Goal: Information Seeking & Learning: Learn about a topic

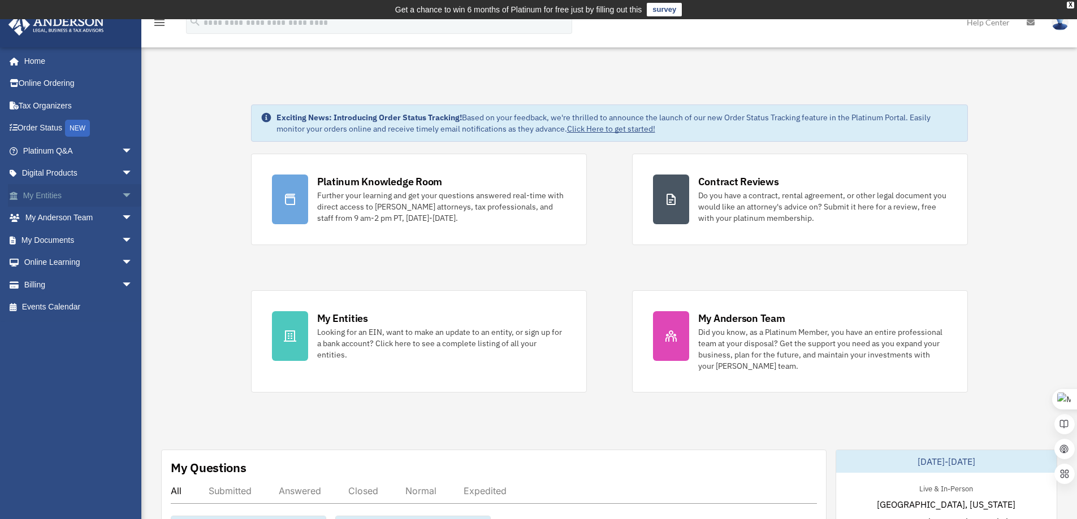
click at [101, 198] on link "My Entities arrow_drop_down" at bounding box center [79, 195] width 142 height 23
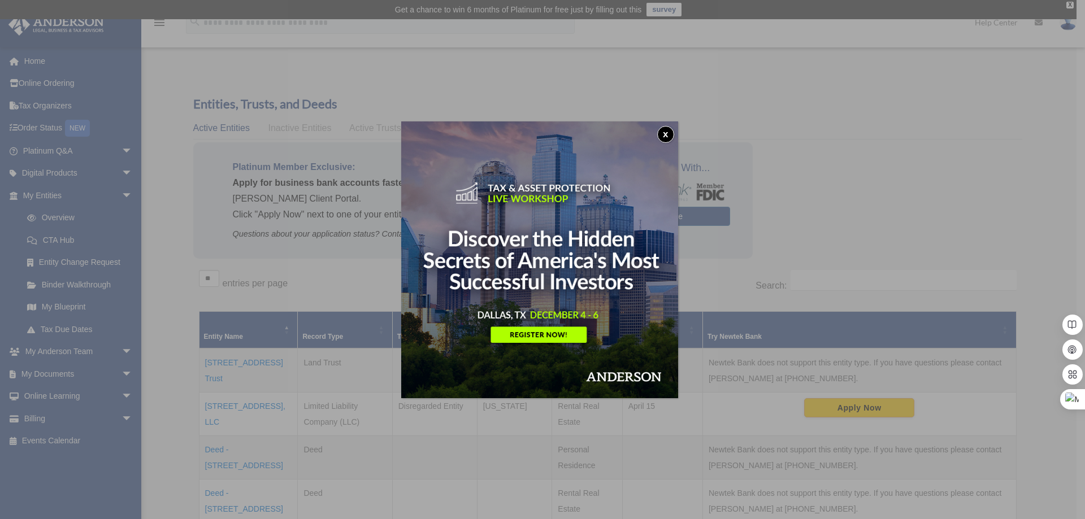
click at [670, 135] on button "x" at bounding box center [665, 134] width 17 height 17
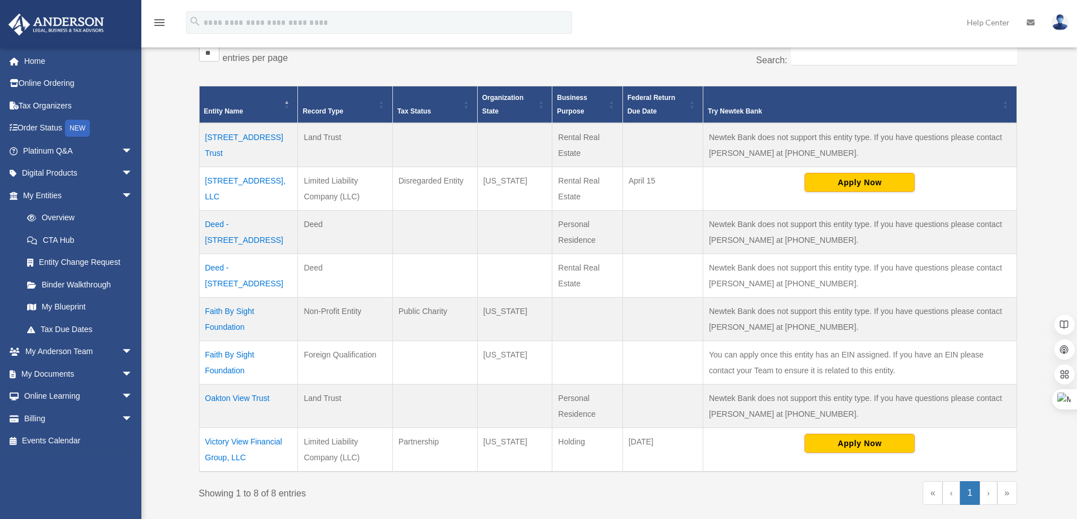
scroll to position [226, 0]
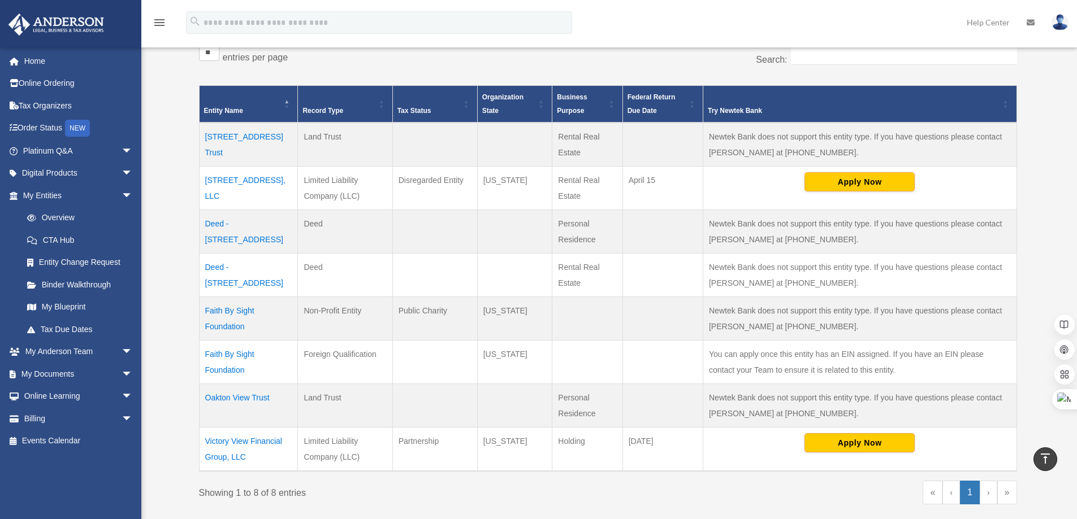
click at [268, 135] on td "11936 Jade Lake Lane Trust" at bounding box center [248, 145] width 99 height 44
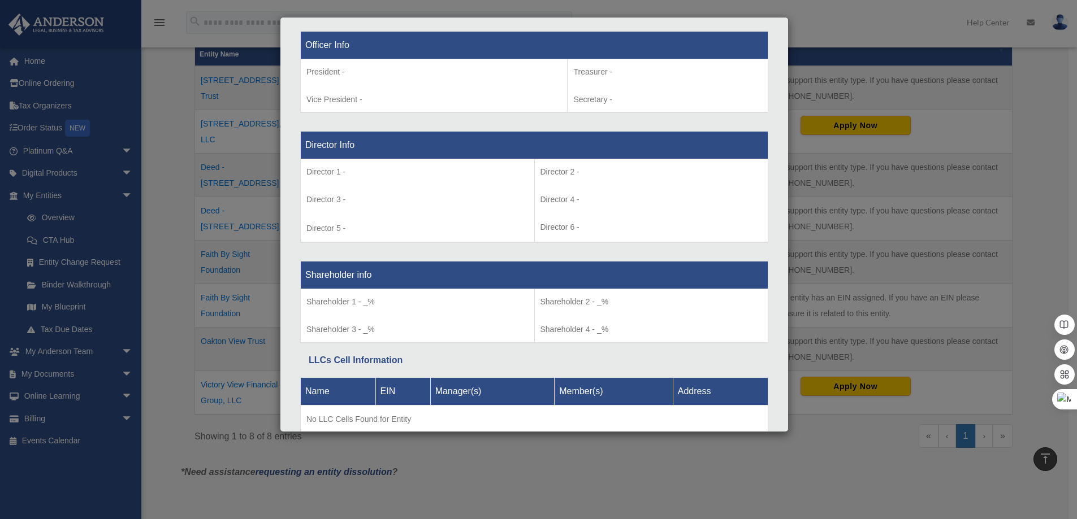
scroll to position [656, 0]
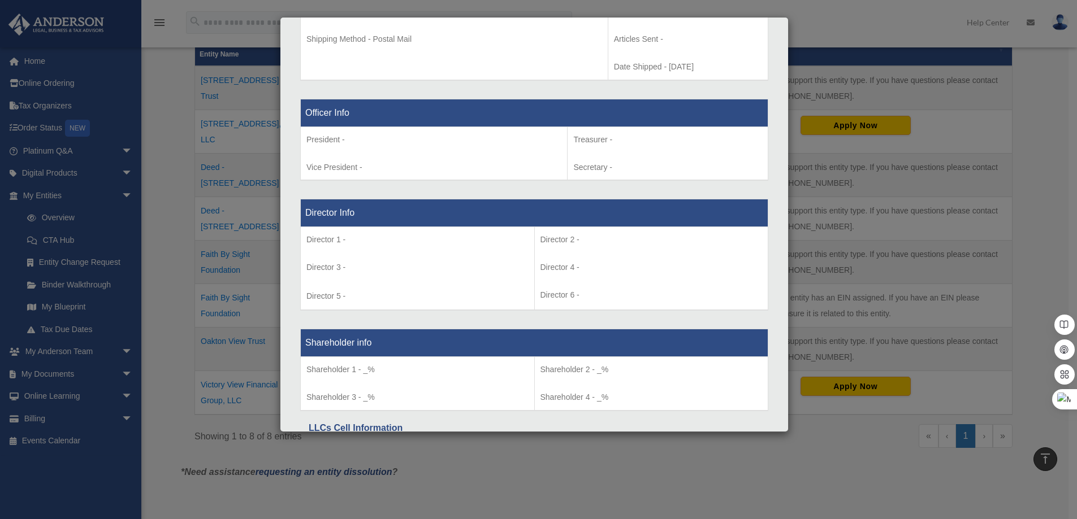
click at [566, 456] on div "Details × Articles Sent Organizational Date" at bounding box center [538, 259] width 1077 height 519
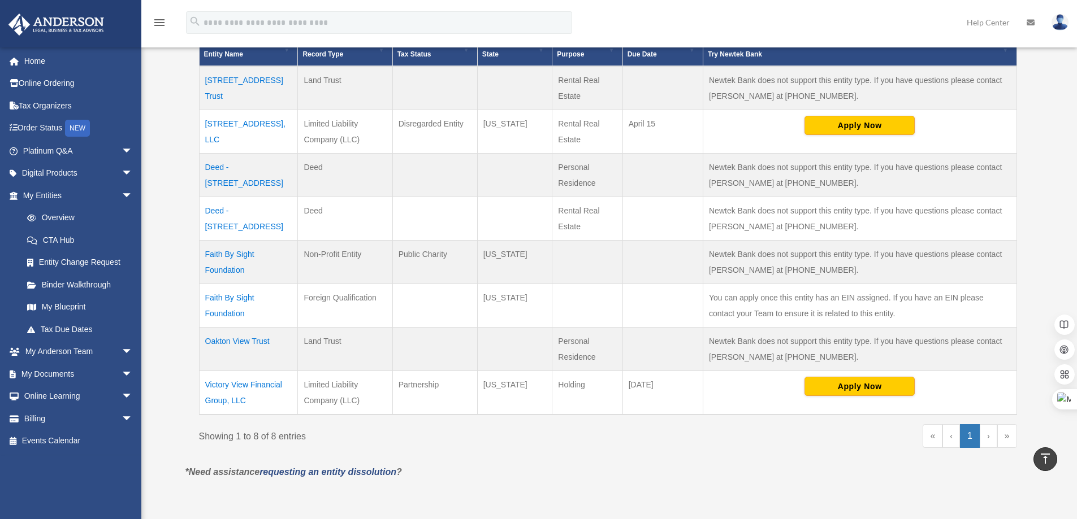
click at [261, 165] on td "Deed - 11024 Oakton View Drive" at bounding box center [248, 176] width 99 height 44
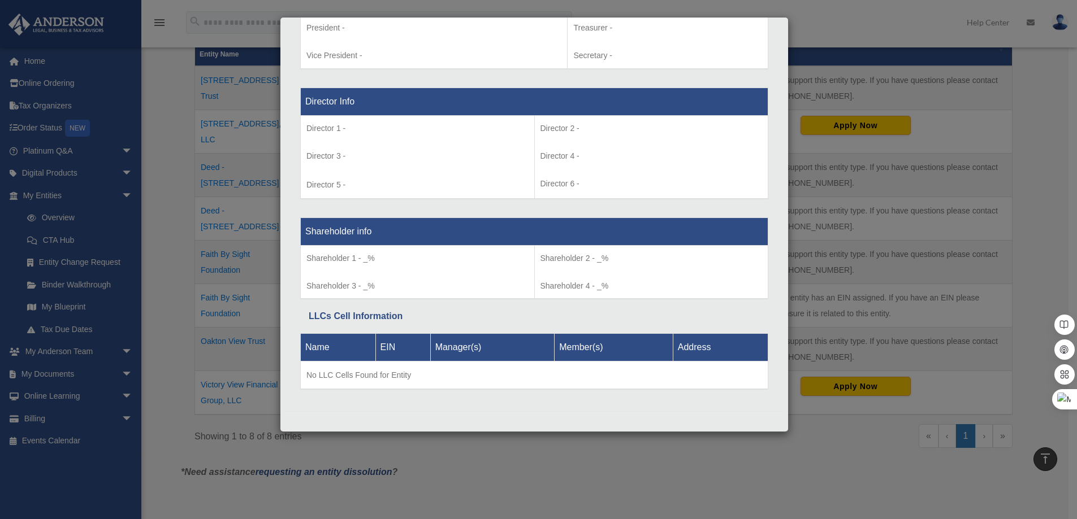
scroll to position [783, 0]
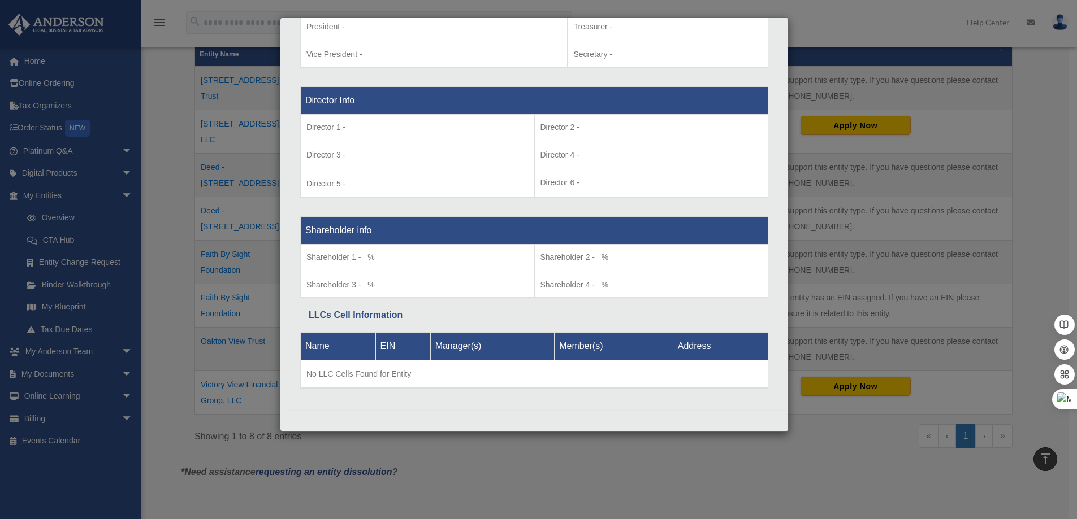
click at [631, 464] on div "Details × Articles Sent Organizational Date" at bounding box center [538, 259] width 1077 height 519
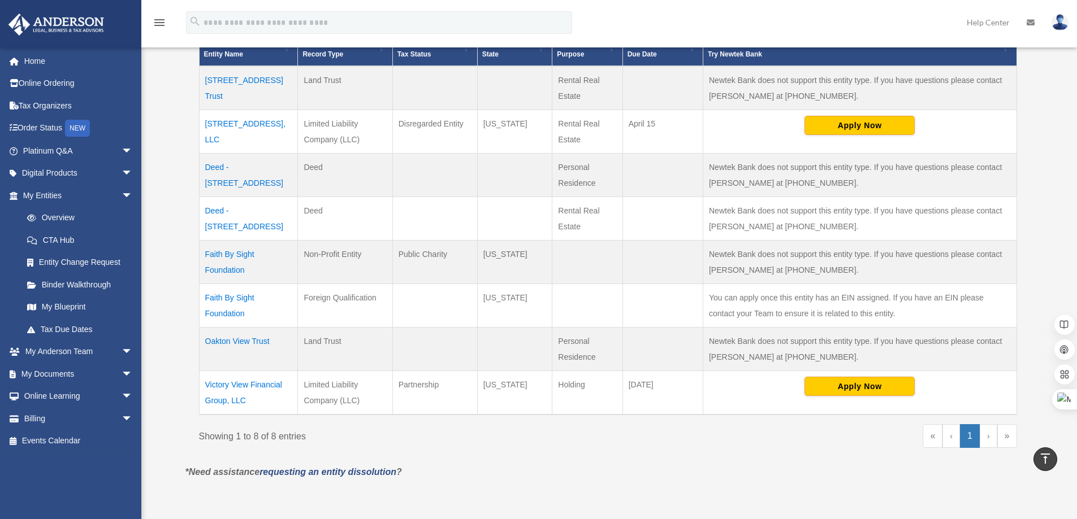
click at [276, 213] on td "Deed - 11936 Jade Lake Lane" at bounding box center [248, 219] width 99 height 44
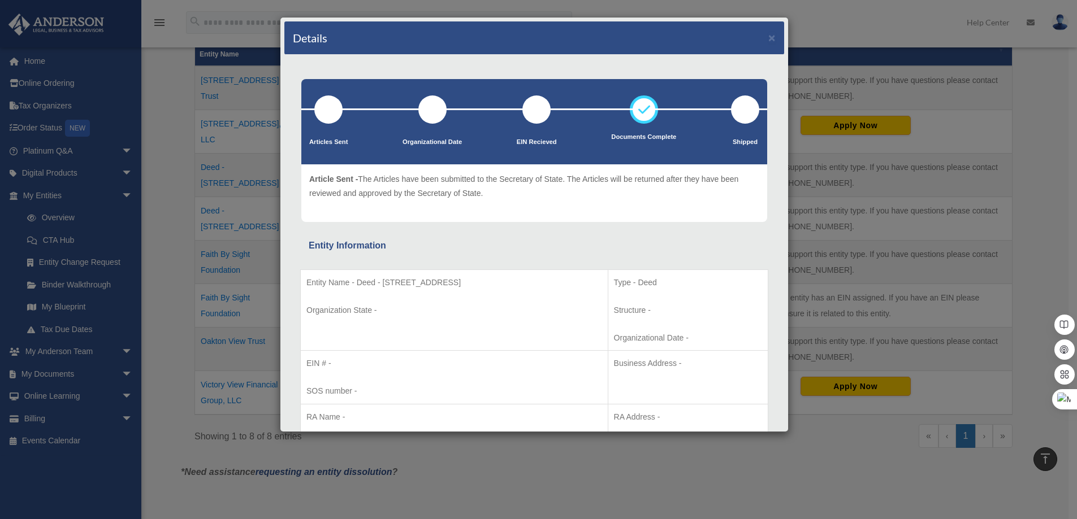
scroll to position [226, 0]
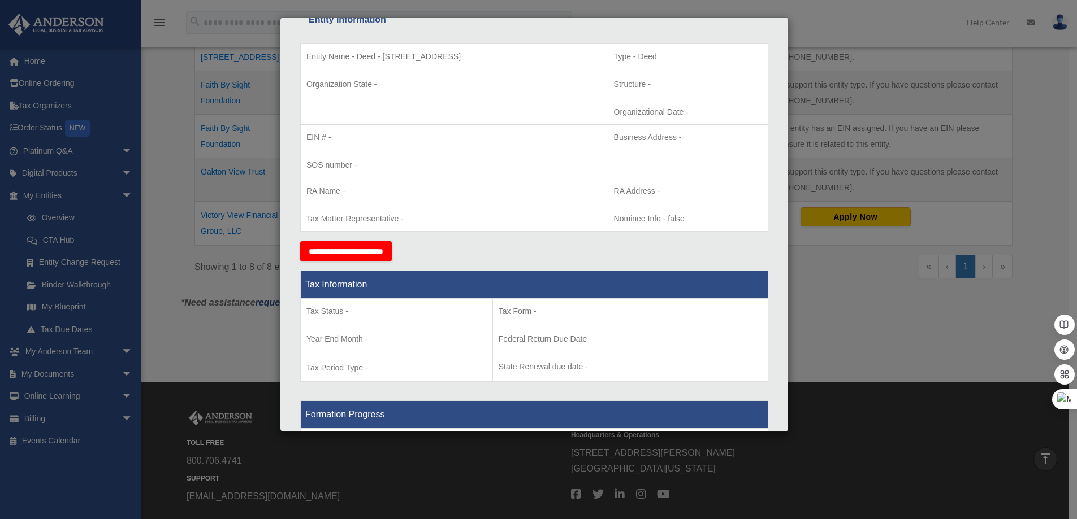
click at [585, 459] on div "Details × Articles Sent Organizational Date" at bounding box center [538, 259] width 1077 height 519
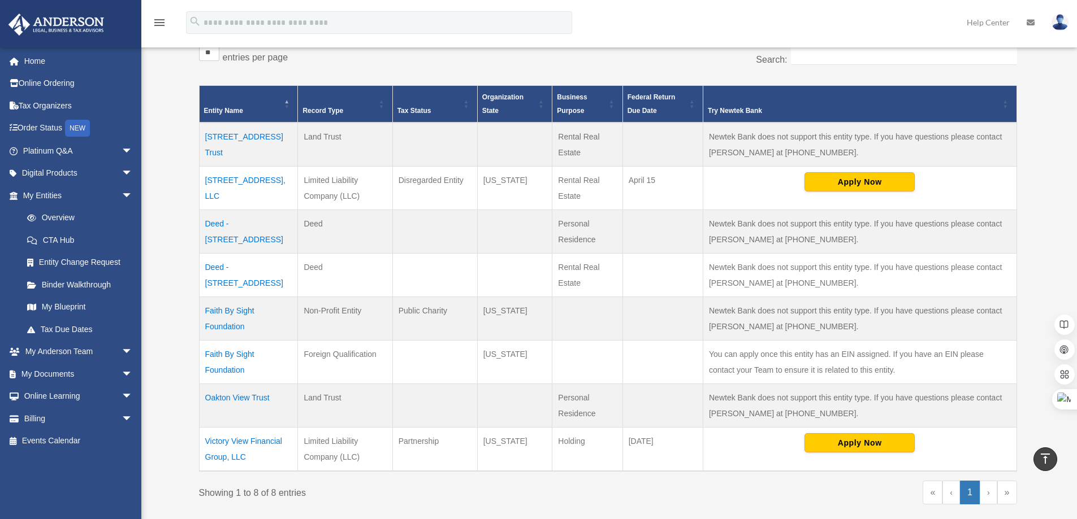
click at [233, 177] on td "11936 Jade Lake Lane, LLC" at bounding box center [248, 189] width 99 height 44
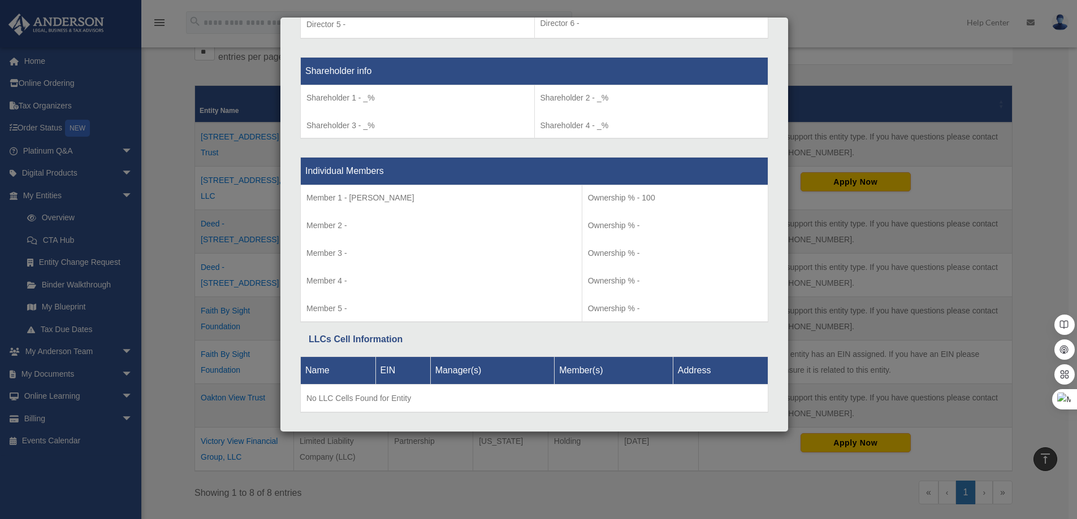
scroll to position [961, 0]
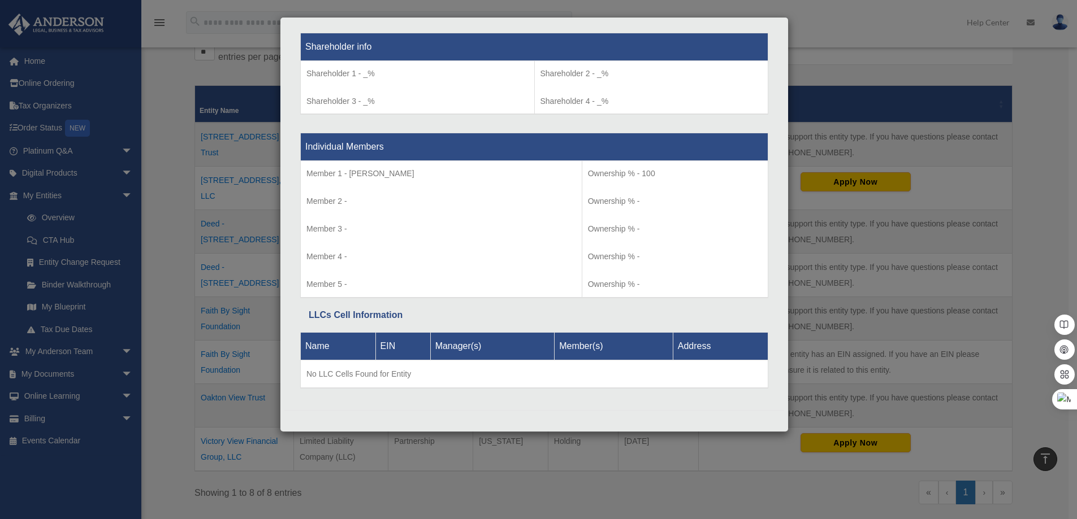
click at [520, 480] on div "Details × Articles Sent Organizational Date" at bounding box center [538, 259] width 1077 height 519
